Goal: Subscribe to service/newsletter

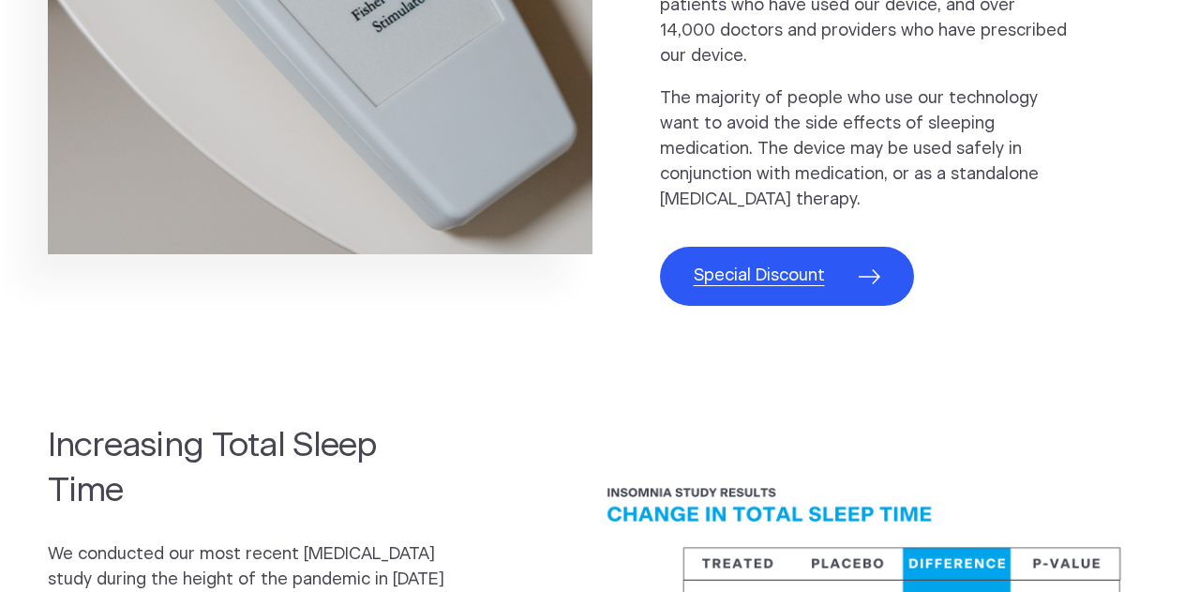
scroll to position [1238, 0]
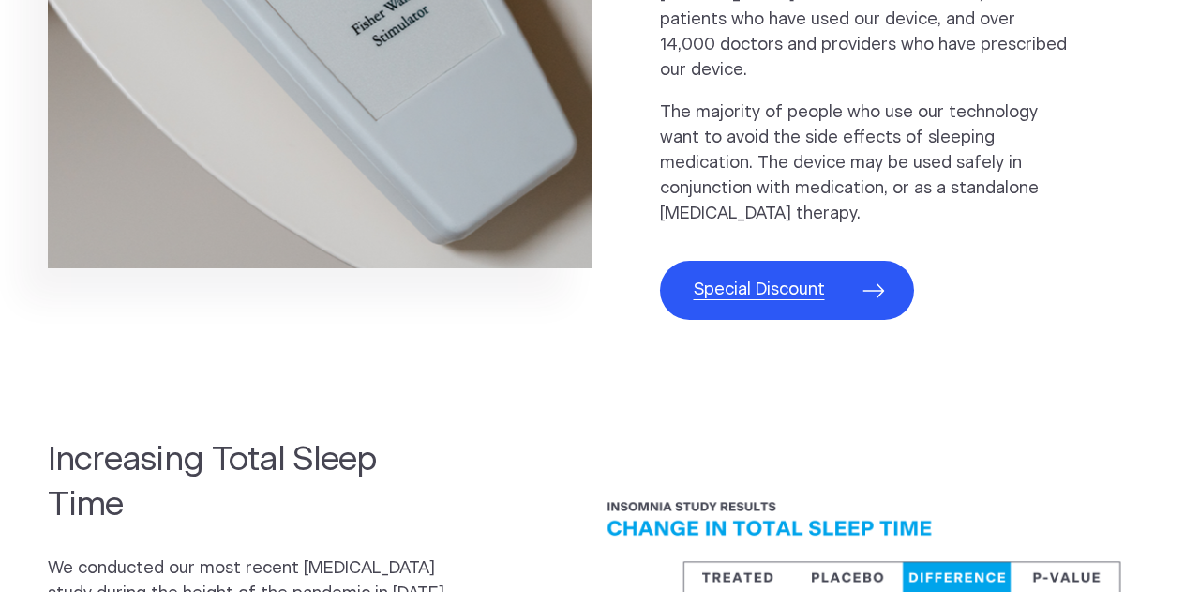
click at [752, 278] on span "Special Discount" at bounding box center [759, 290] width 131 height 25
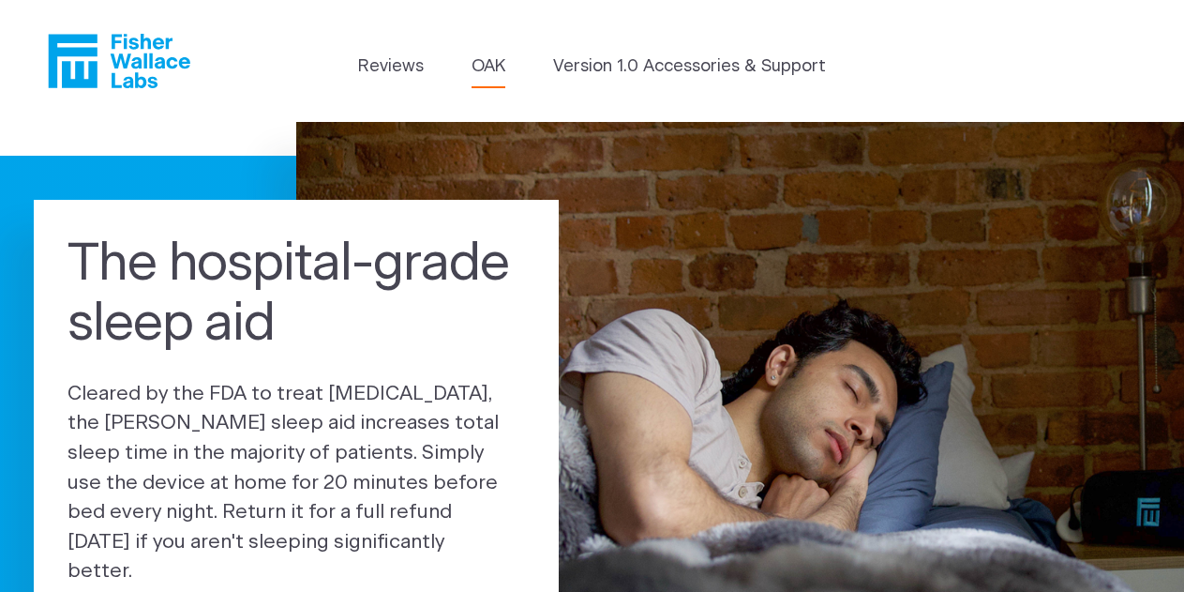
click at [494, 72] on link "OAK" at bounding box center [489, 66] width 34 height 25
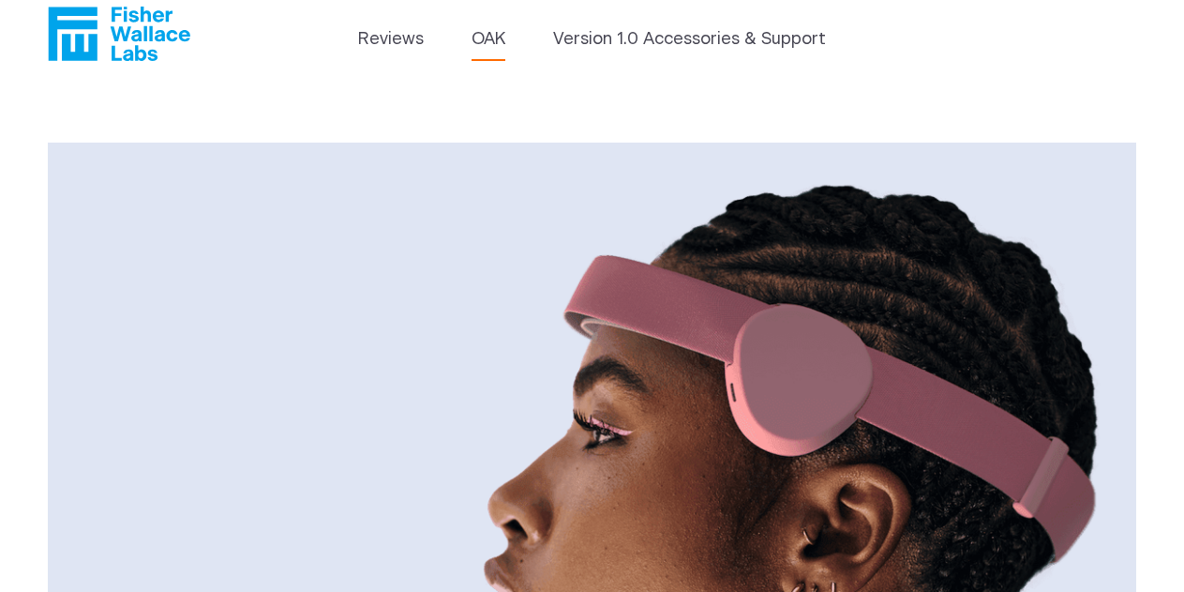
scroll to position [26, 0]
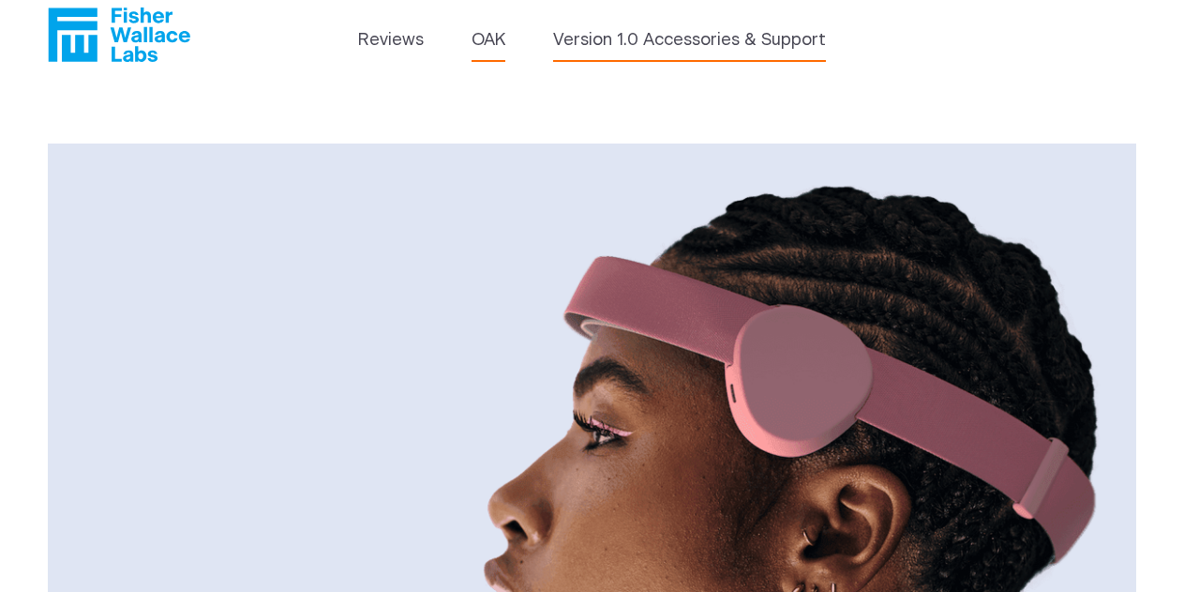
click at [609, 50] on link "Version 1.0 Accessories & Support" at bounding box center [689, 40] width 273 height 25
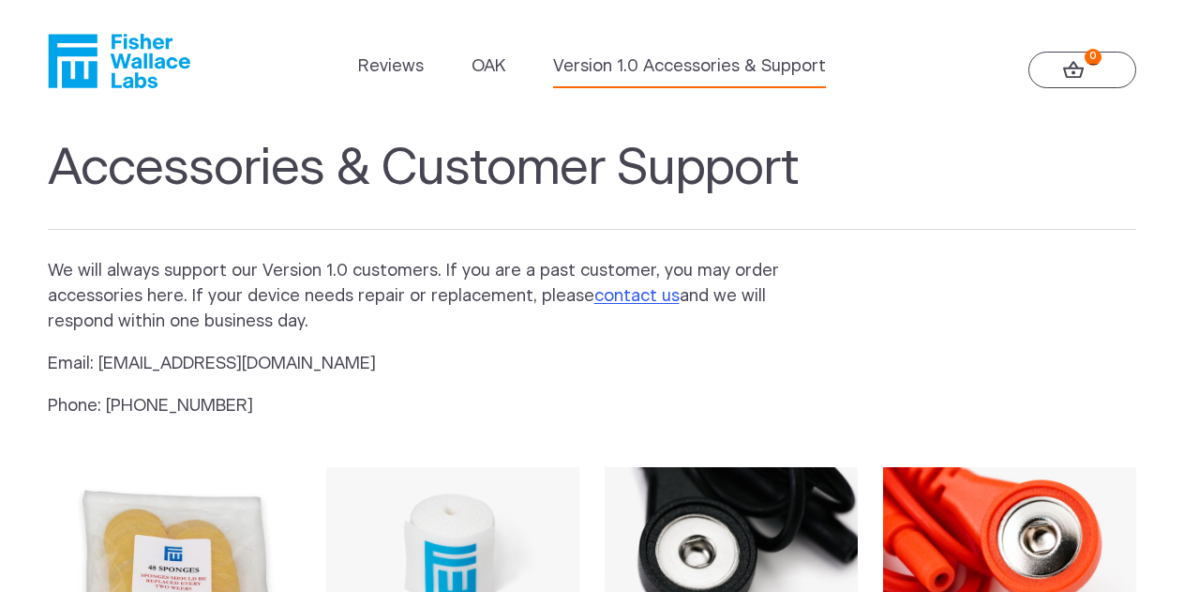
click at [1061, 74] on link "0" at bounding box center [1083, 70] width 108 height 37
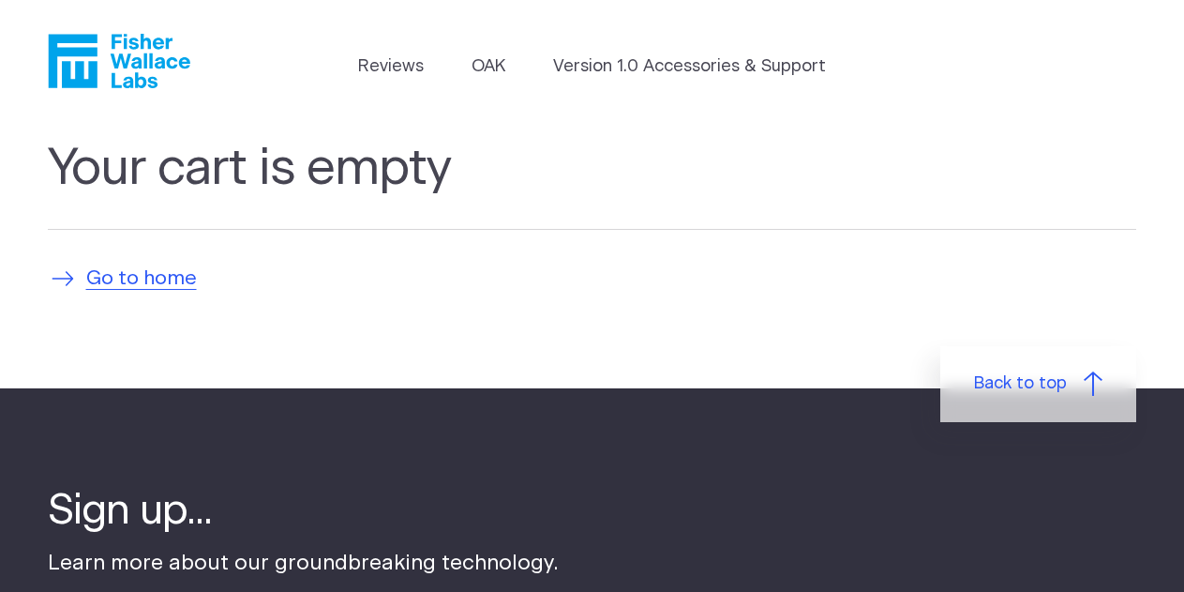
click at [139, 278] on span "Go to home" at bounding box center [141, 278] width 111 height 30
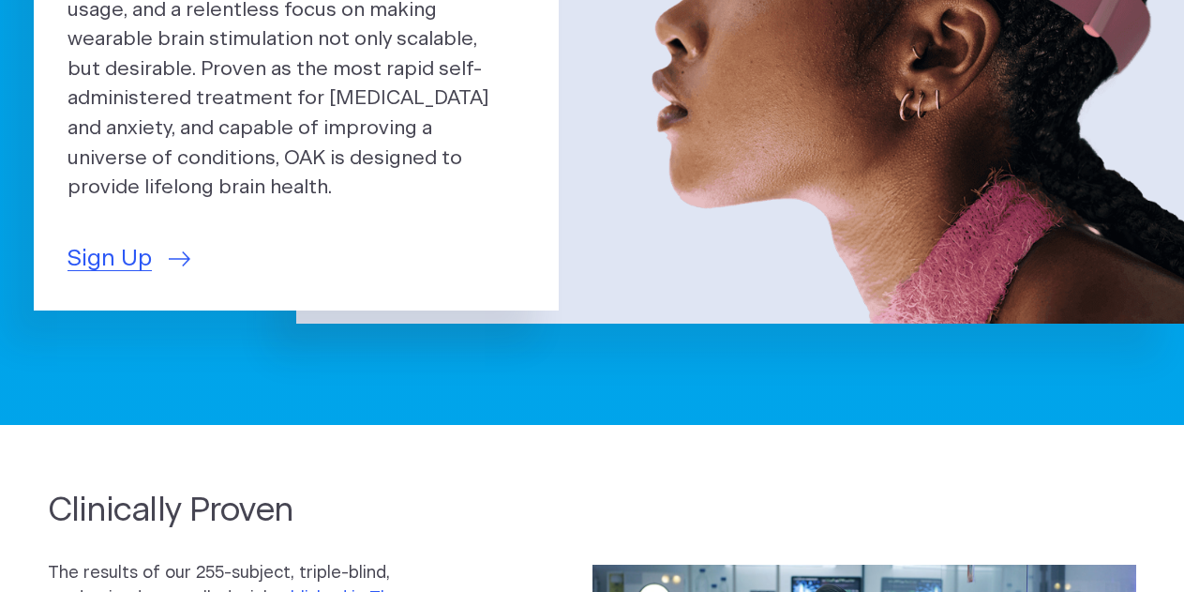
scroll to position [390, 0]
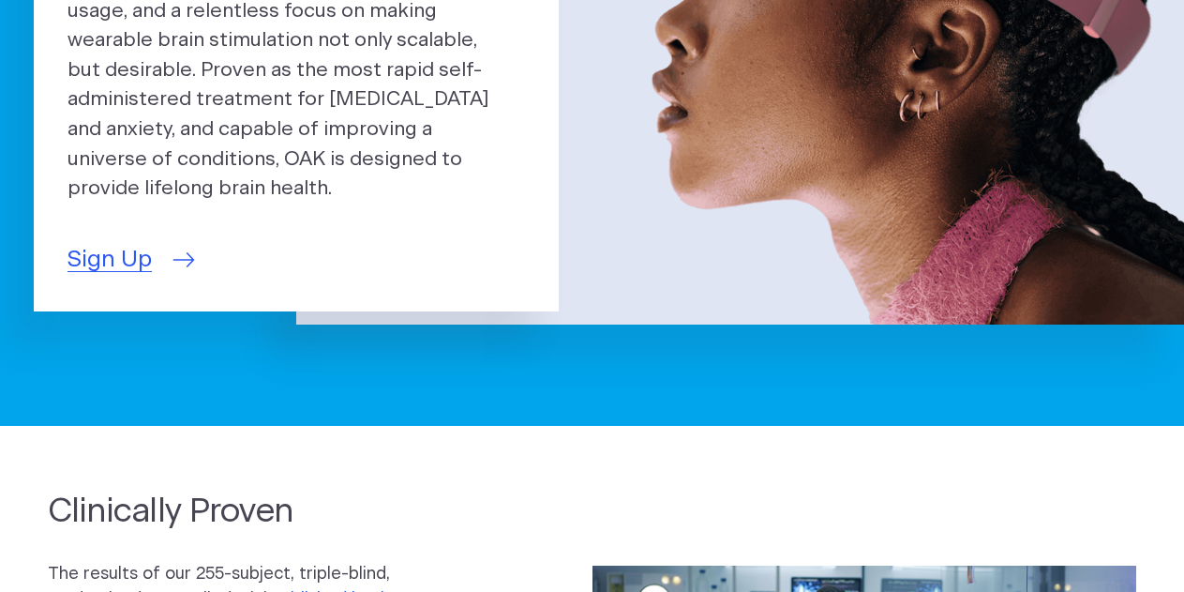
click at [113, 243] on span "Sign Up" at bounding box center [110, 260] width 84 height 35
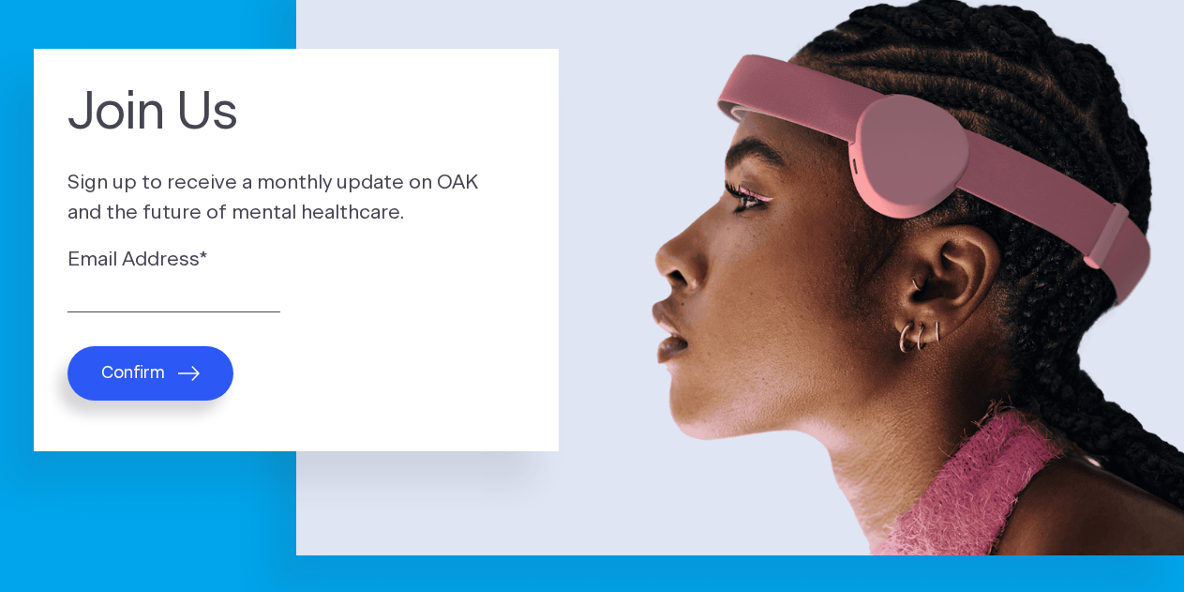
scroll to position [158, 0]
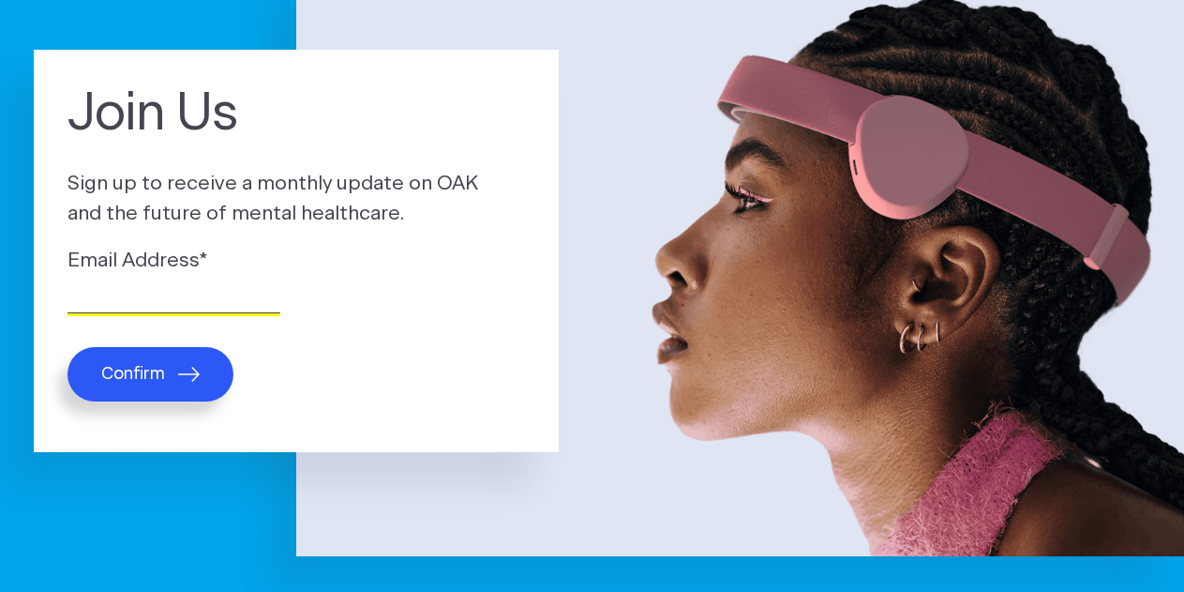
click at [175, 304] on input "Email Address *" at bounding box center [174, 298] width 213 height 29
type input "mcconville.orla@gmail.com"
click at [164, 375] on button "Confirm" at bounding box center [151, 374] width 166 height 54
